Goal: Task Accomplishment & Management: Manage account settings

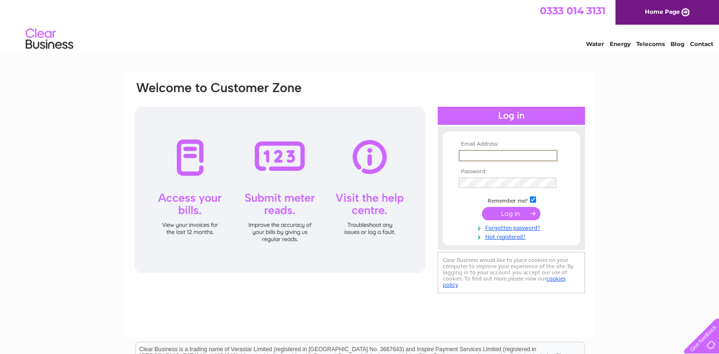
click at [490, 157] on input "text" at bounding box center [507, 155] width 99 height 11
type input "klascare@gmail.com"
click at [508, 213] on input "submit" at bounding box center [511, 212] width 58 height 13
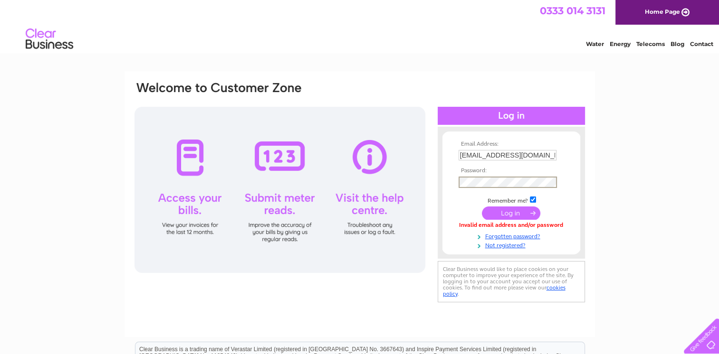
click at [482, 207] on input "submit" at bounding box center [511, 213] width 58 height 13
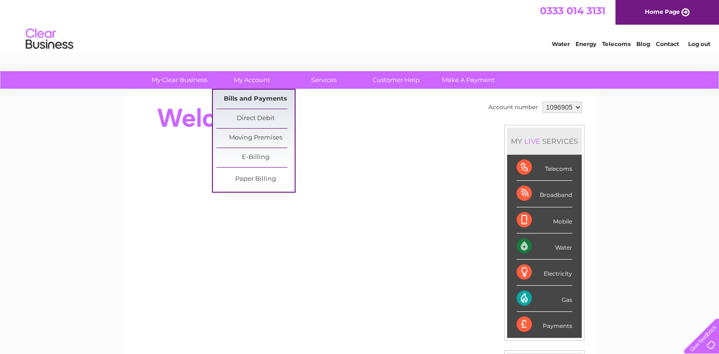
click at [256, 99] on link "Bills and Payments" at bounding box center [255, 99] width 78 height 19
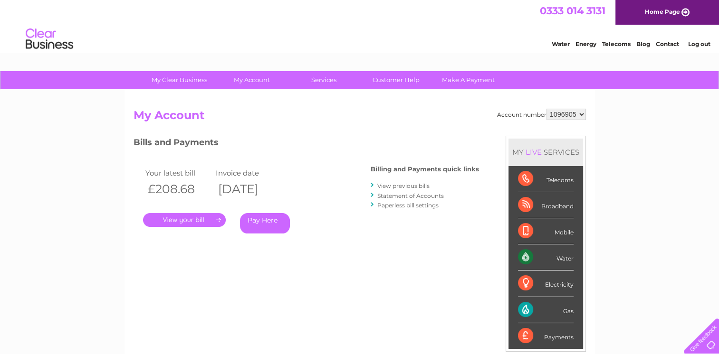
click at [396, 186] on link "View previous bills" at bounding box center [403, 185] width 52 height 7
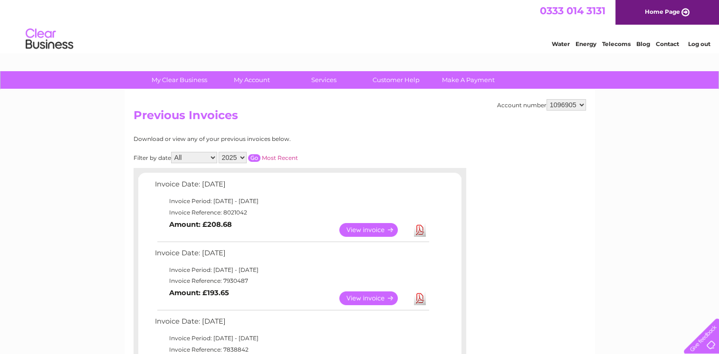
click at [369, 297] on link "View" at bounding box center [374, 299] width 70 height 14
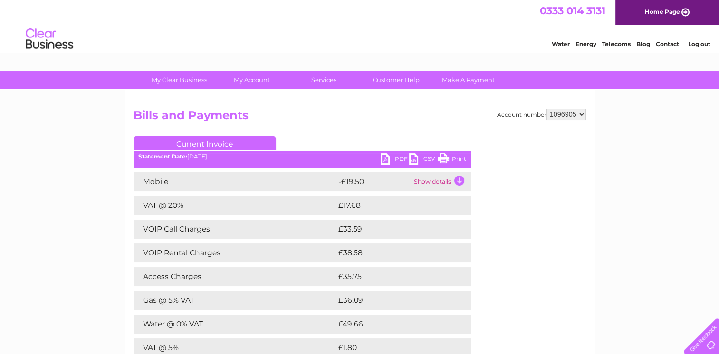
click at [382, 161] on link "PDF" at bounding box center [394, 160] width 28 height 14
